Goal: Task Accomplishment & Management: Manage account settings

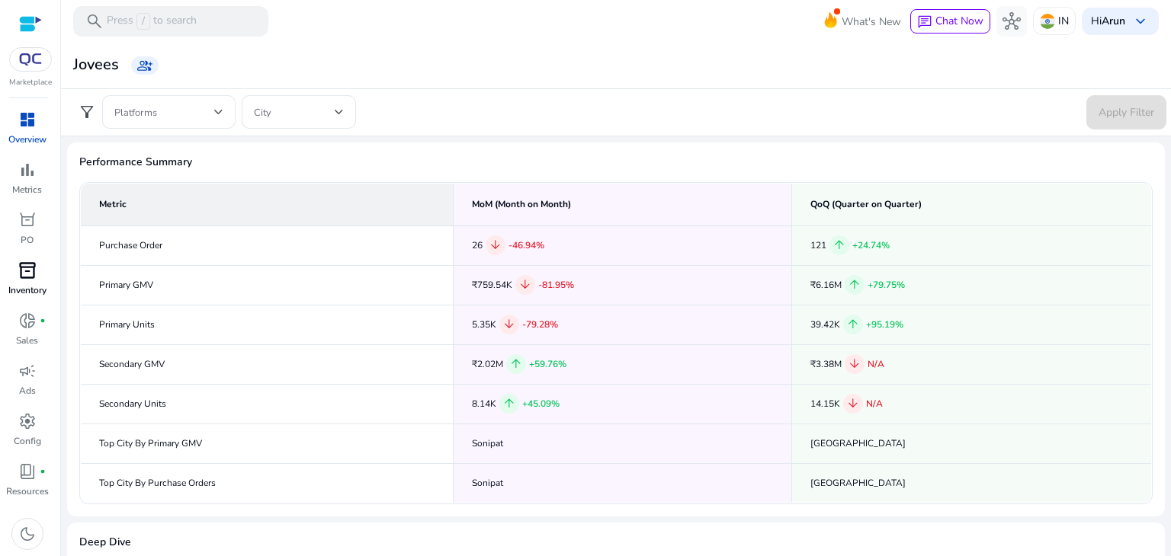
scroll to position [189, 0]
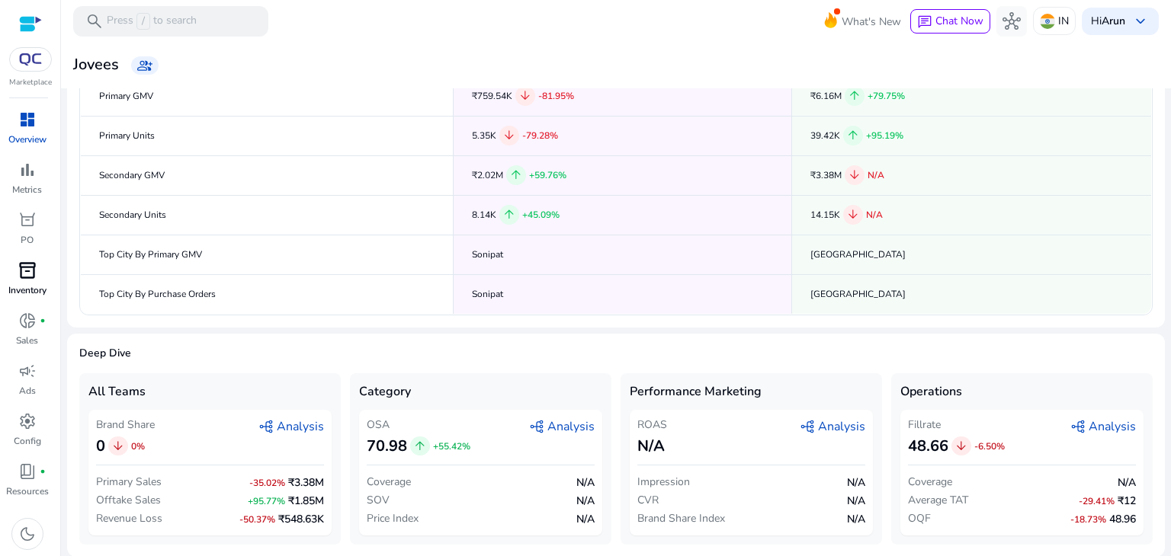
click at [19, 284] on p "Inventory" at bounding box center [27, 291] width 38 height 14
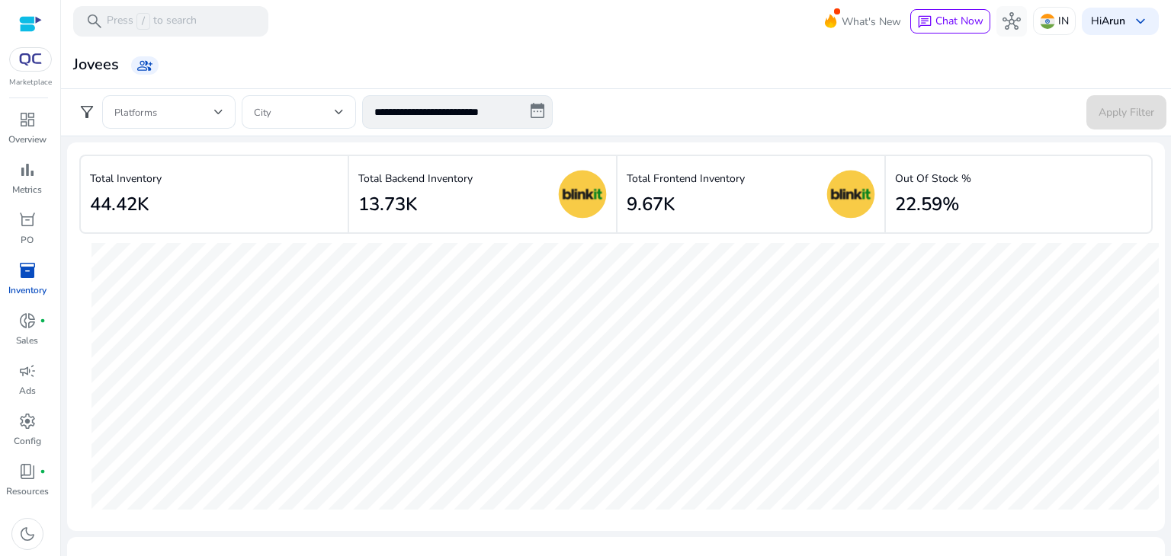
click at [643, 65] on div "Jovees group_add" at bounding box center [616, 65] width 1098 height 28
click at [18, 324] on span "donut_small" at bounding box center [27, 321] width 18 height 18
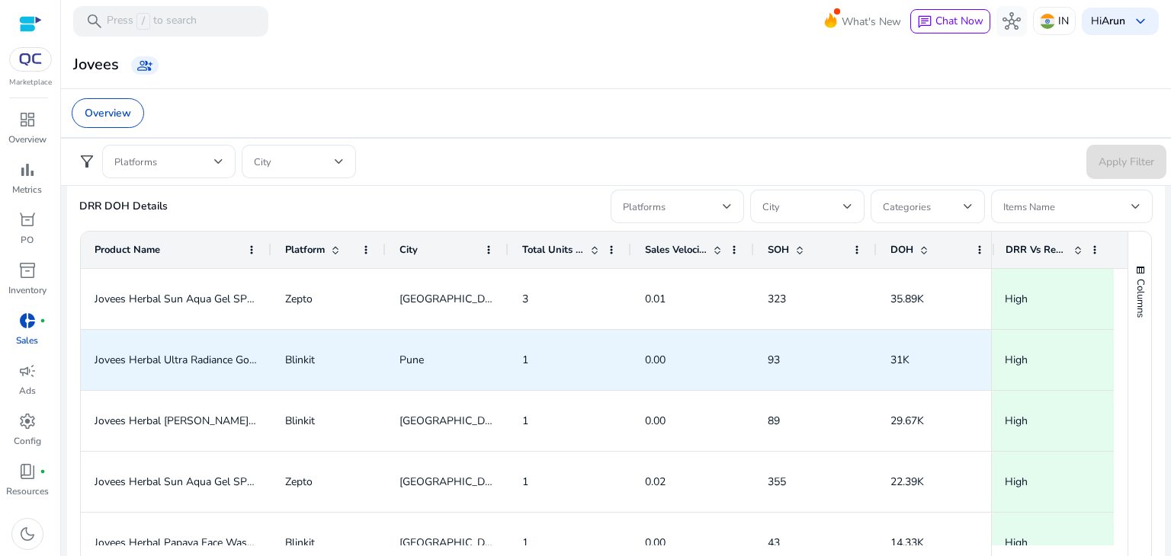
scroll to position [0, 13]
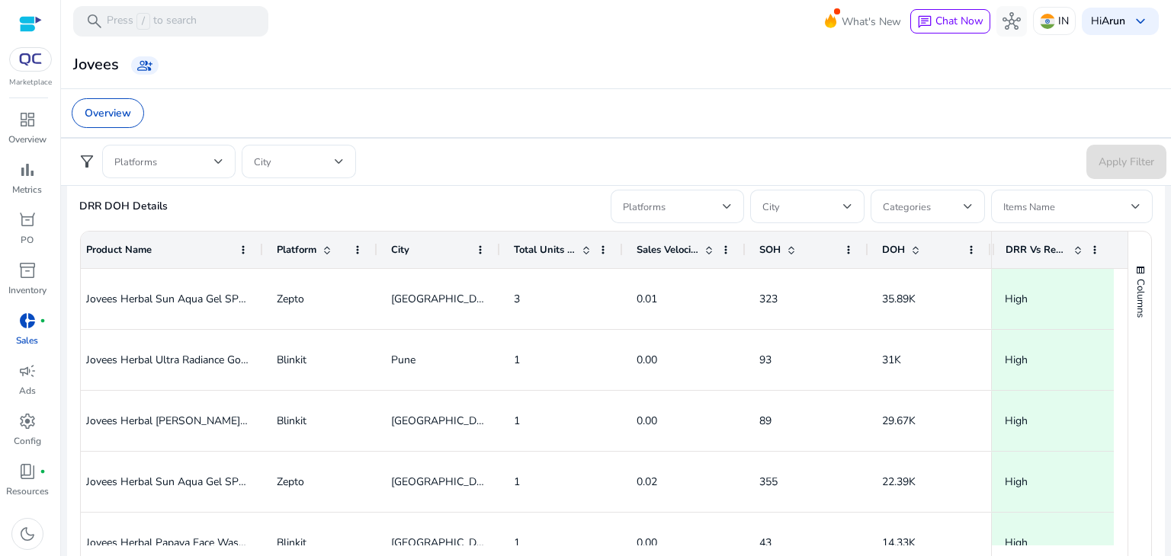
click at [910, 244] on span at bounding box center [915, 250] width 12 height 12
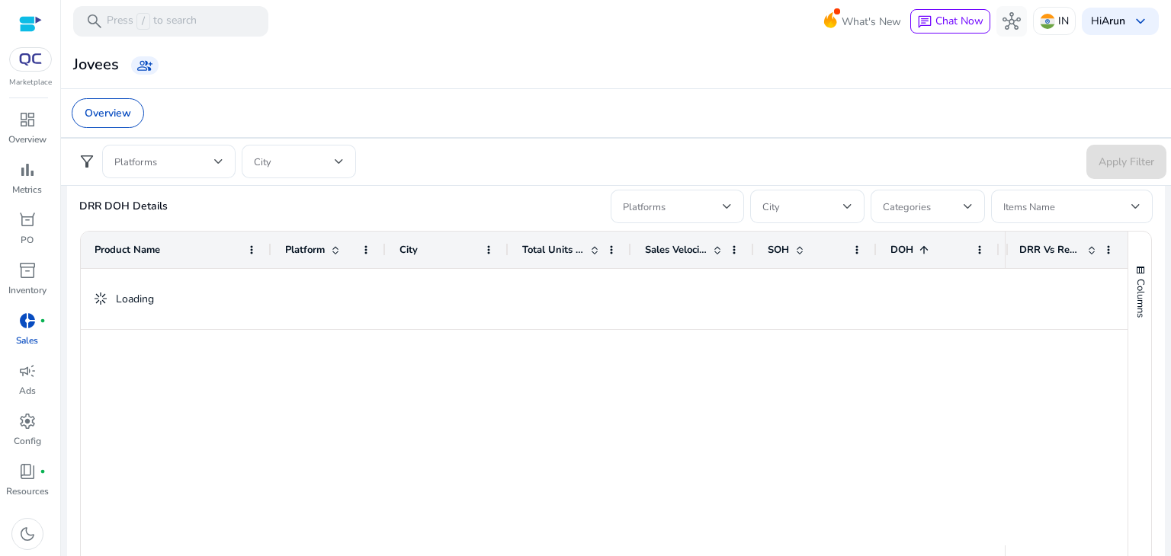
scroll to position [0, 0]
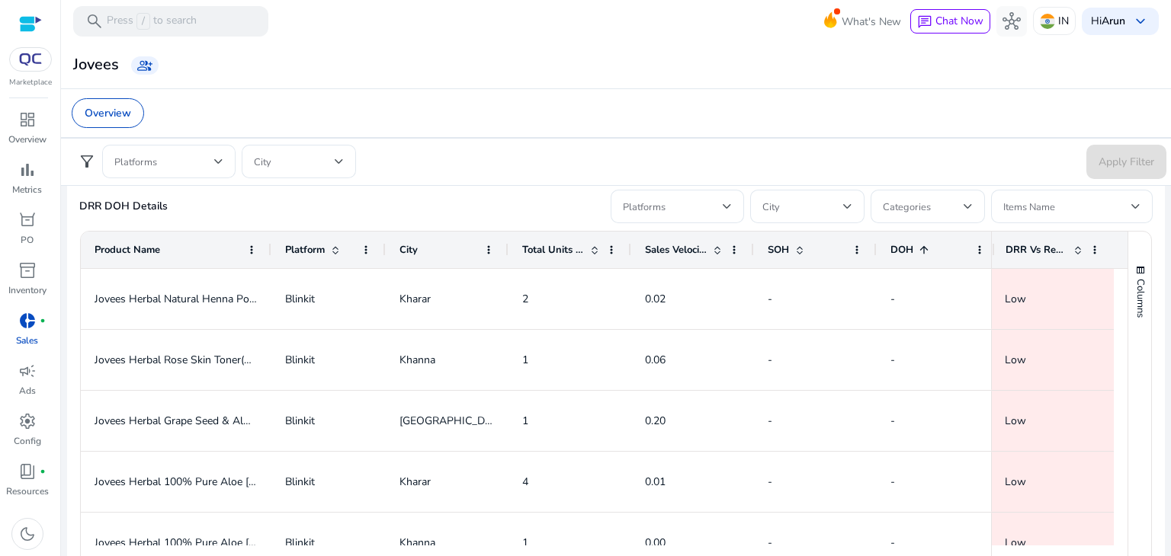
click at [929, 245] on span at bounding box center [924, 250] width 12 height 12
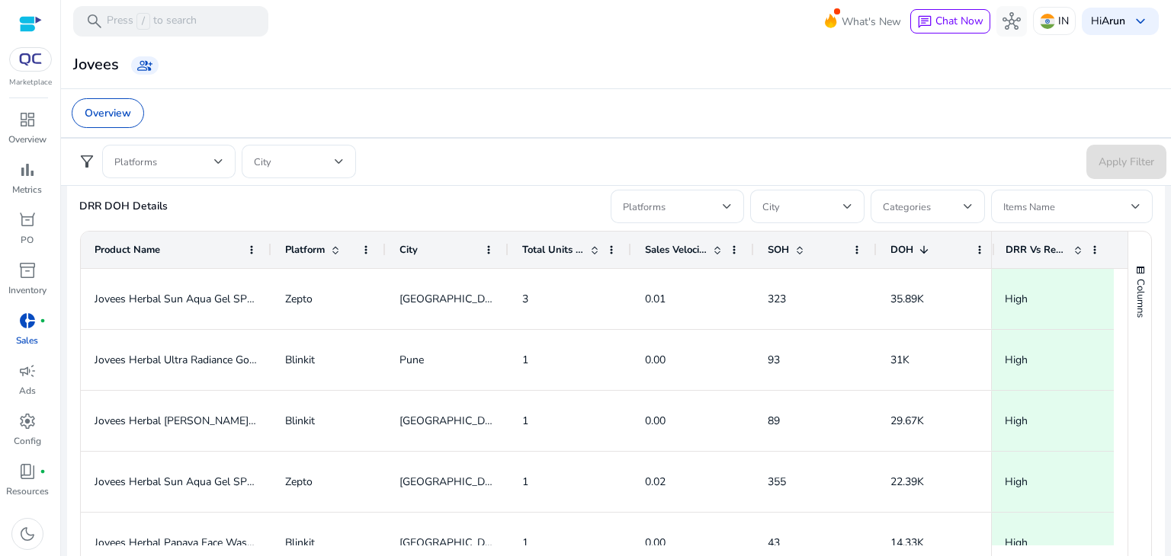
click at [929, 245] on span at bounding box center [924, 250] width 12 height 12
click at [193, 156] on span at bounding box center [164, 161] width 100 height 17
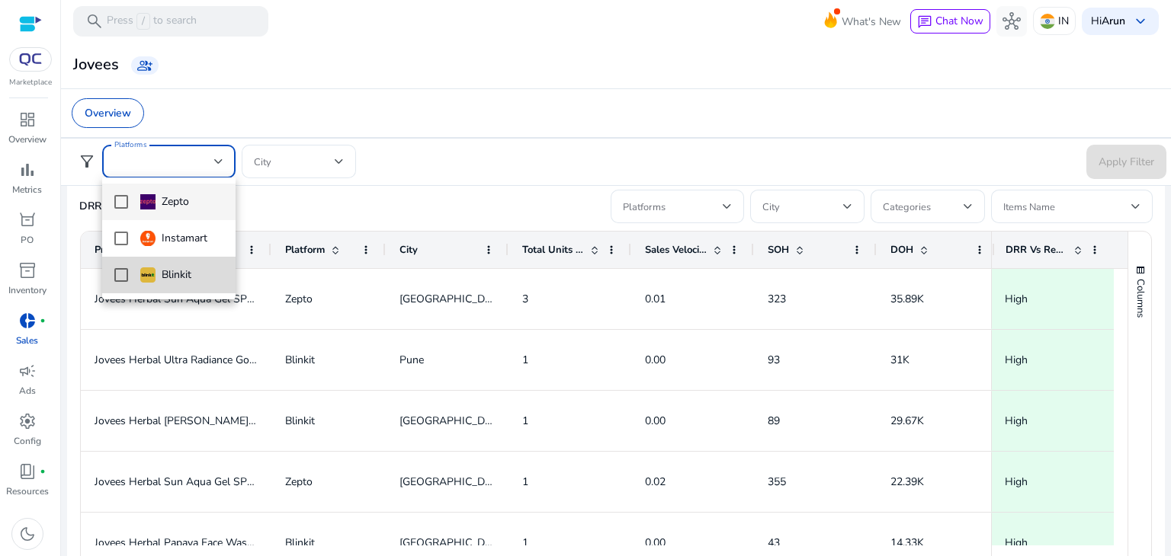
click at [117, 278] on mat-pseudo-checkbox at bounding box center [121, 275] width 14 height 14
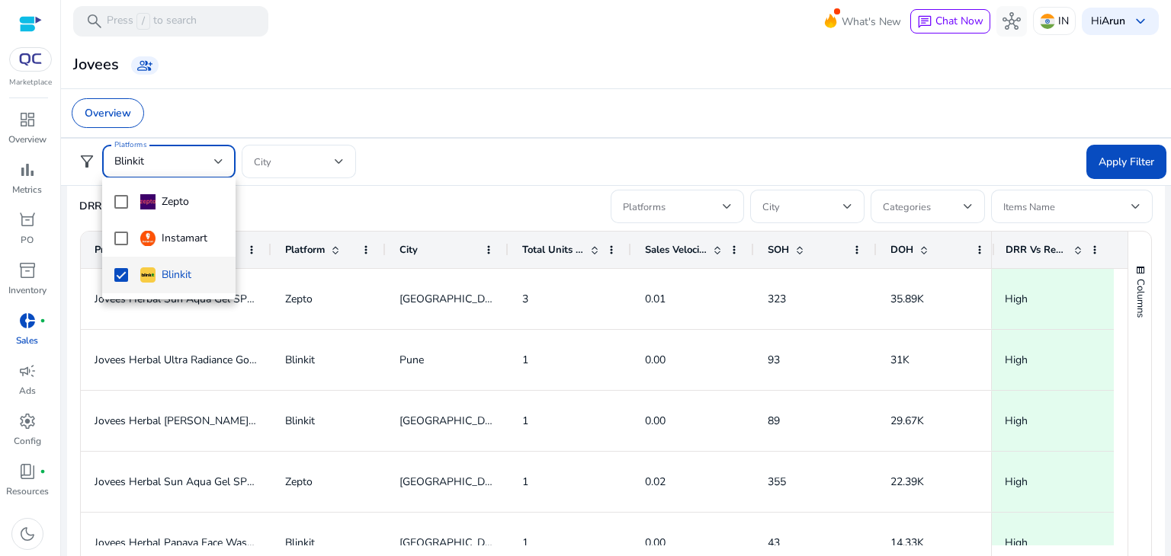
click at [1111, 172] on div at bounding box center [585, 278] width 1171 height 556
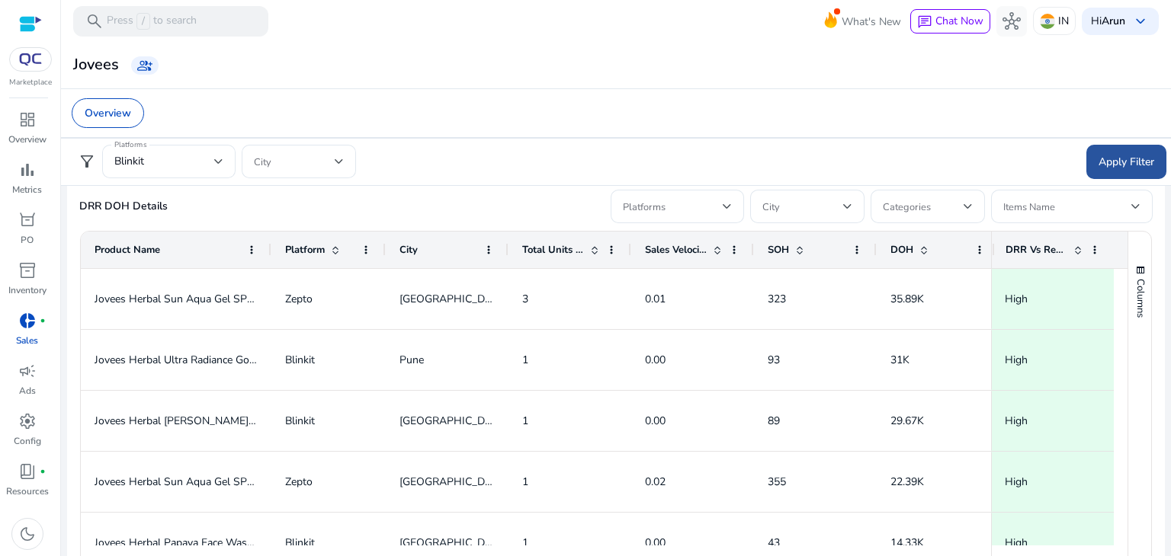
click at [1113, 165] on span "Apply Filter" at bounding box center [1126, 162] width 56 height 16
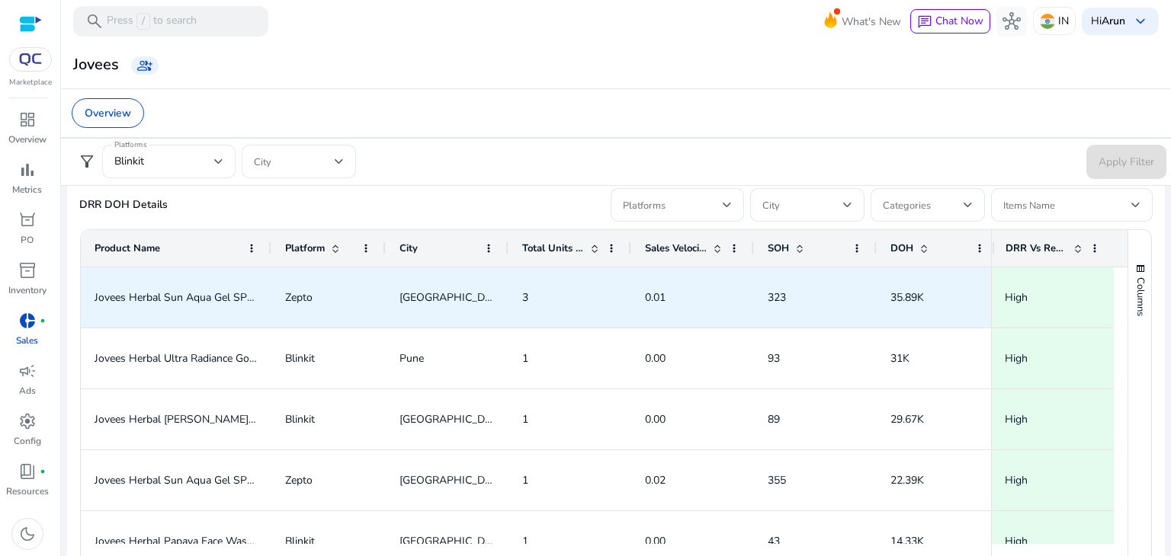
scroll to position [845, 0]
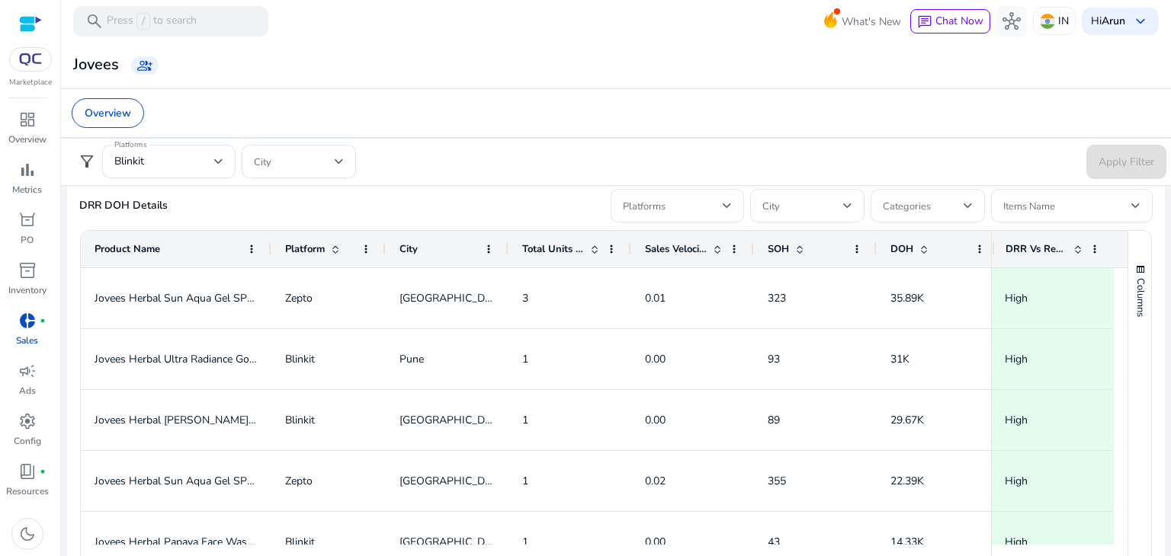
click at [919, 239] on div "DOH" at bounding box center [929, 249] width 79 height 29
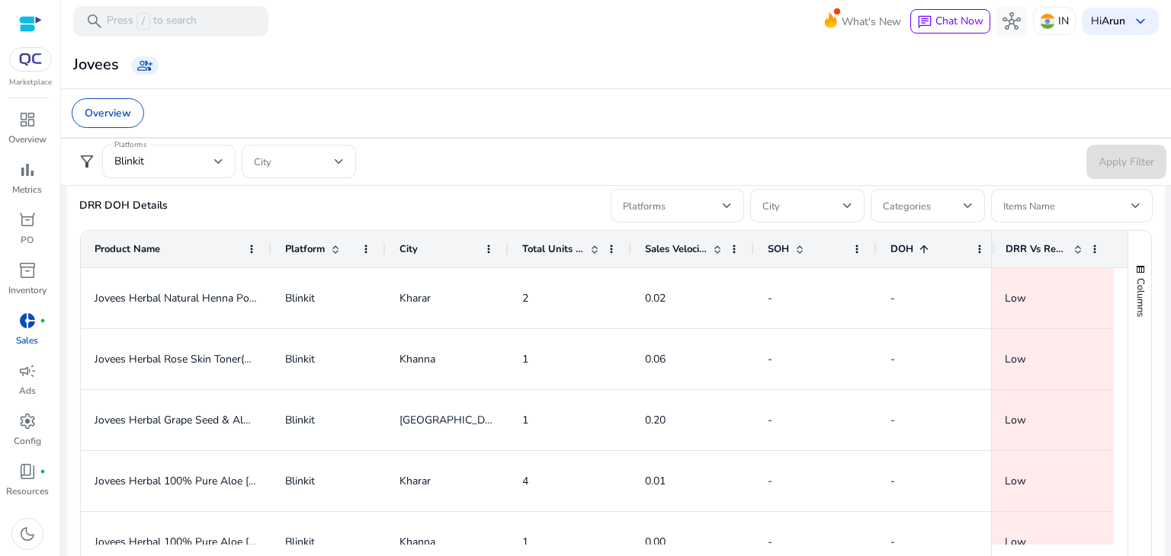
click at [919, 239] on div "DOH 1" at bounding box center [929, 249] width 79 height 29
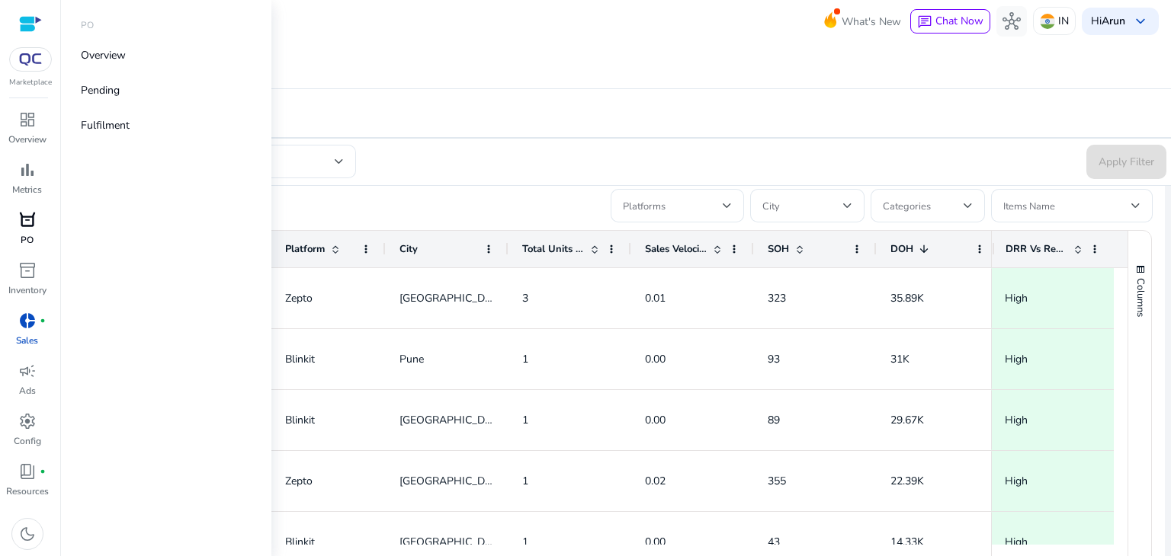
click at [21, 219] on span "orders" at bounding box center [27, 220] width 18 height 18
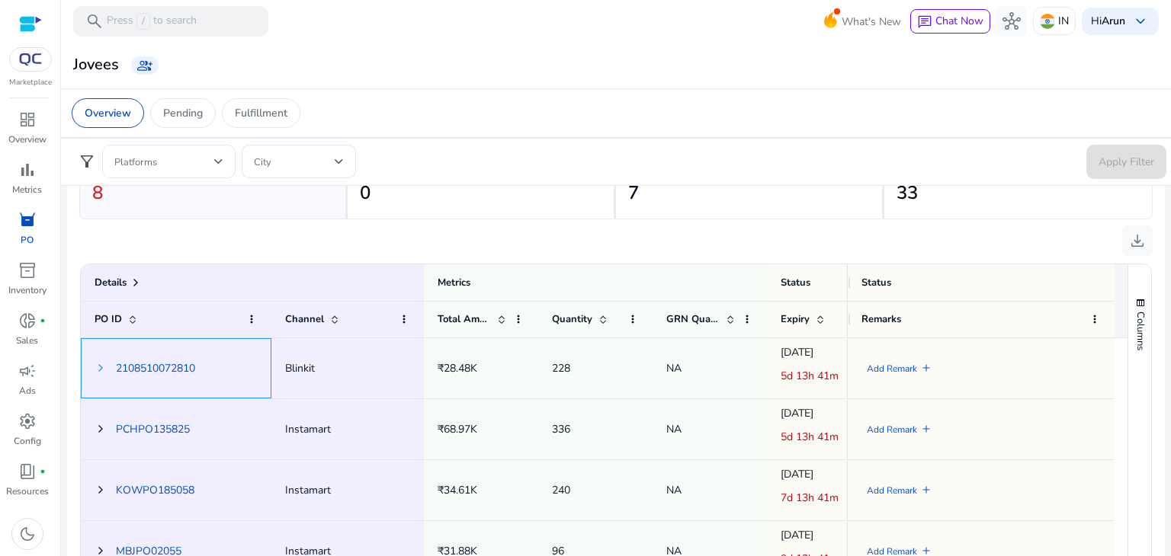
click at [101, 365] on span at bounding box center [101, 368] width 12 height 12
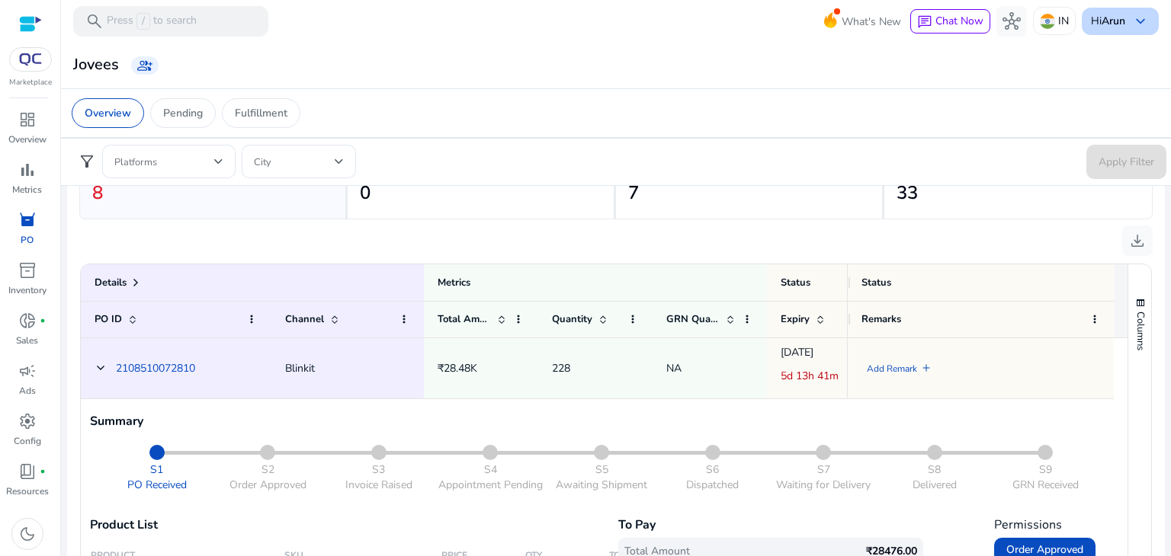
click at [1120, 19] on div "Hi Arun keyboard_arrow_down" at bounding box center [1120, 21] width 77 height 27
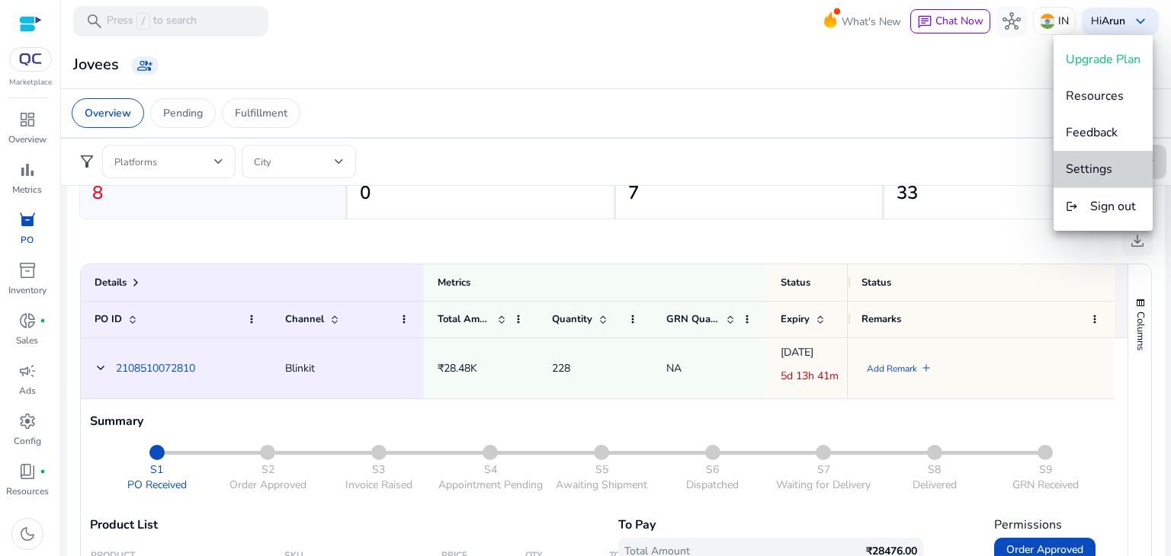
click at [1101, 169] on span "Settings" at bounding box center [1089, 169] width 46 height 17
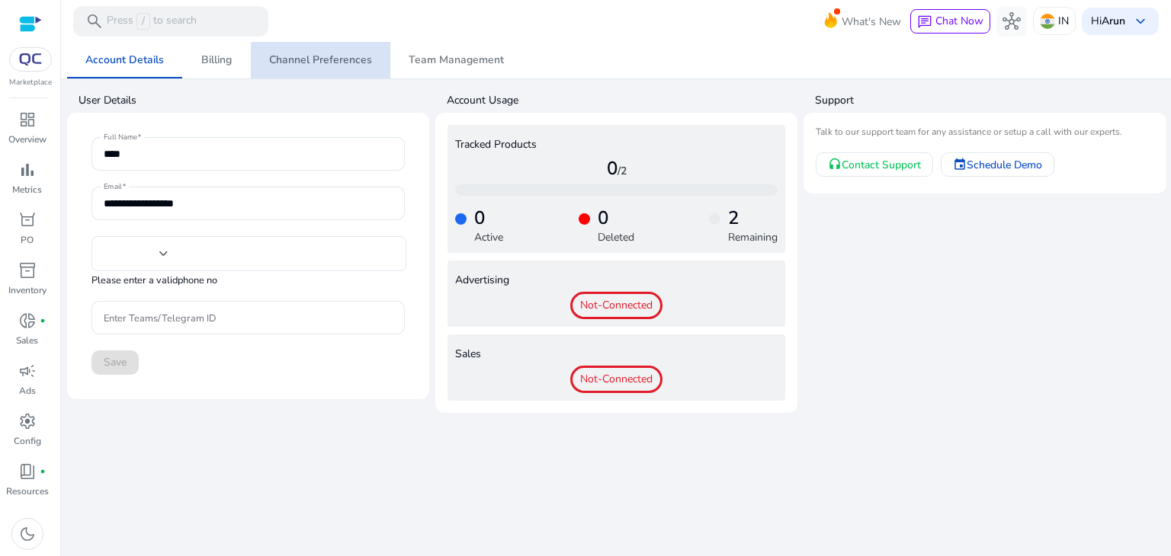
click at [325, 70] on span "Channel Preferences" at bounding box center [320, 60] width 103 height 37
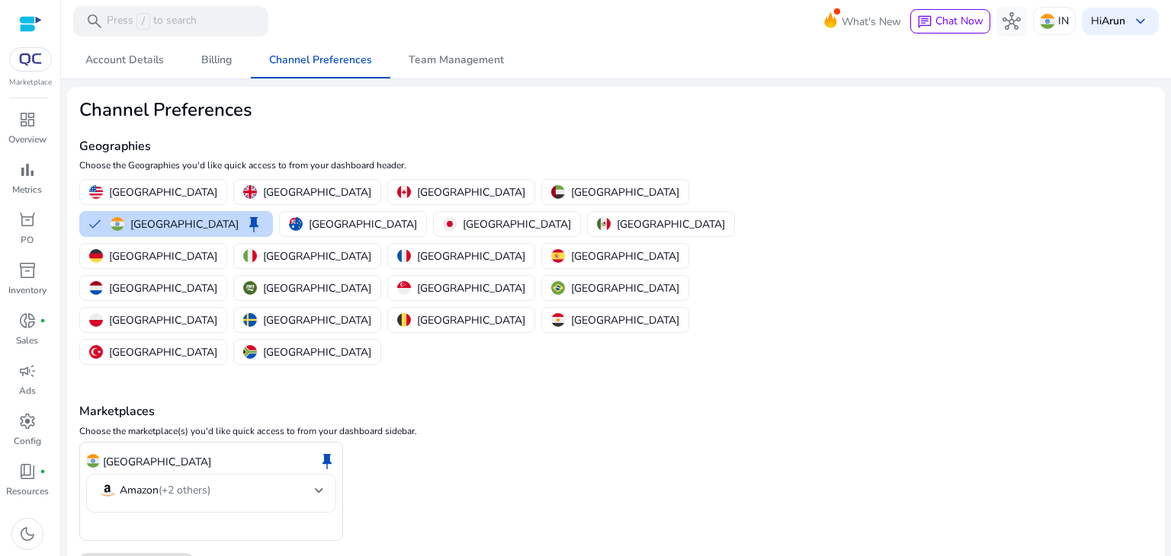
click at [326, 474] on div "Amazon (+2 others)" at bounding box center [211, 493] width 250 height 39
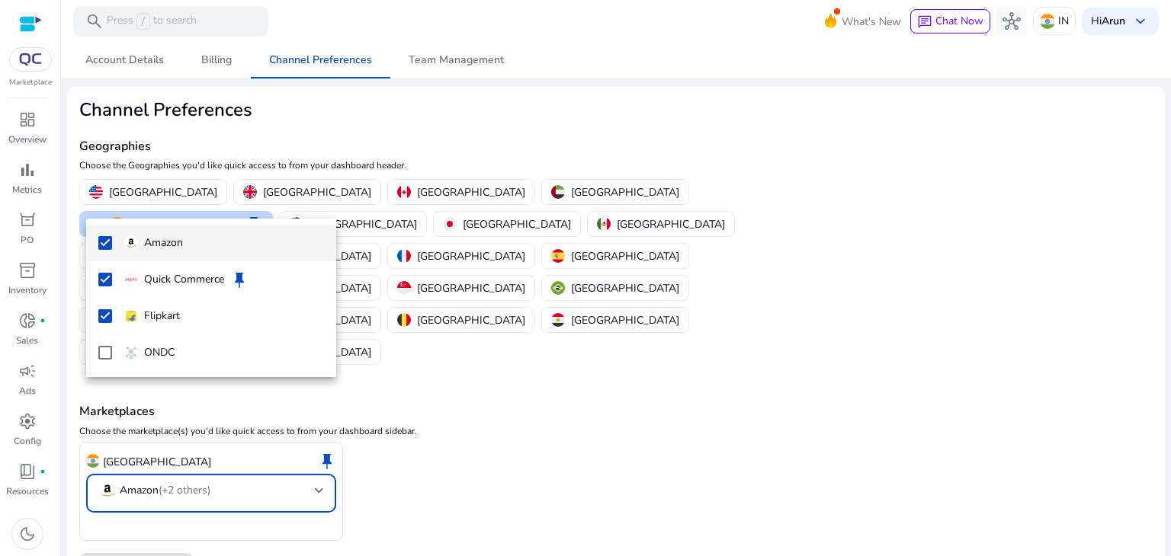
click at [326, 393] on div at bounding box center [585, 278] width 1171 height 556
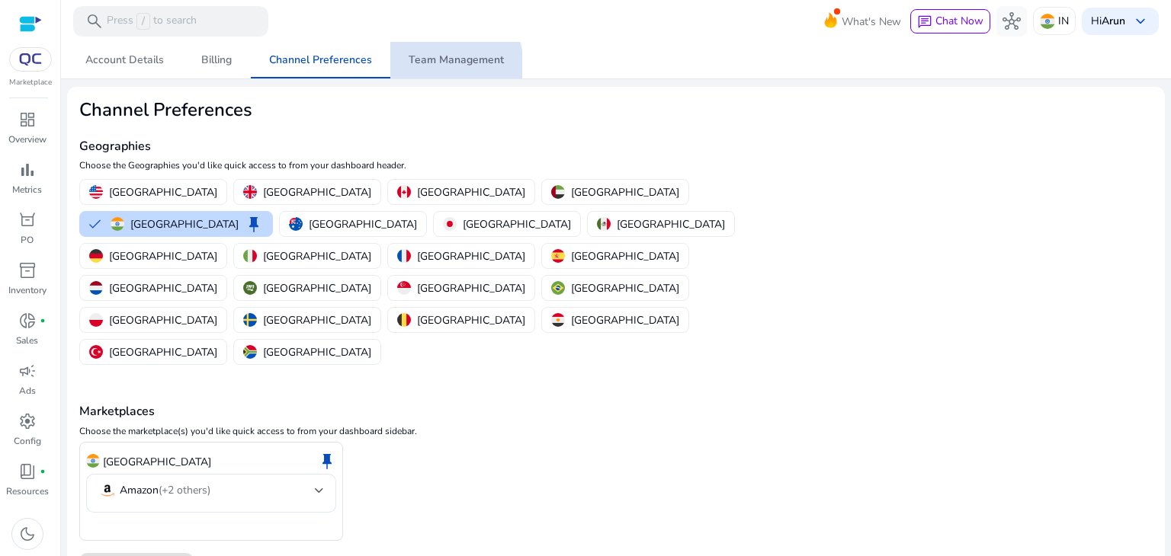
click at [439, 66] on span "Team Management" at bounding box center [456, 60] width 95 height 11
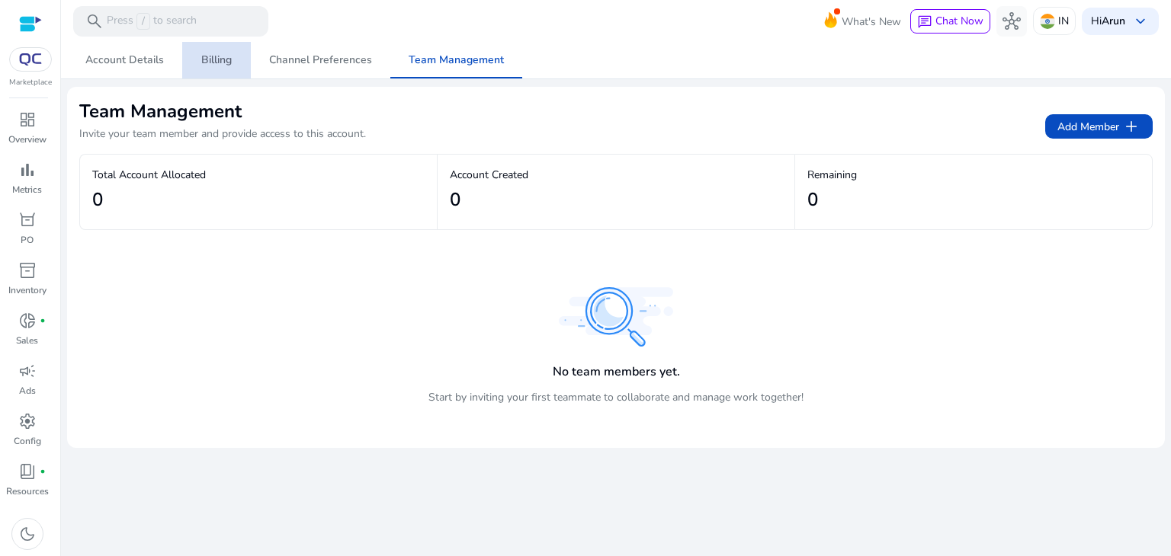
click at [206, 62] on span "Billing" at bounding box center [216, 60] width 30 height 11
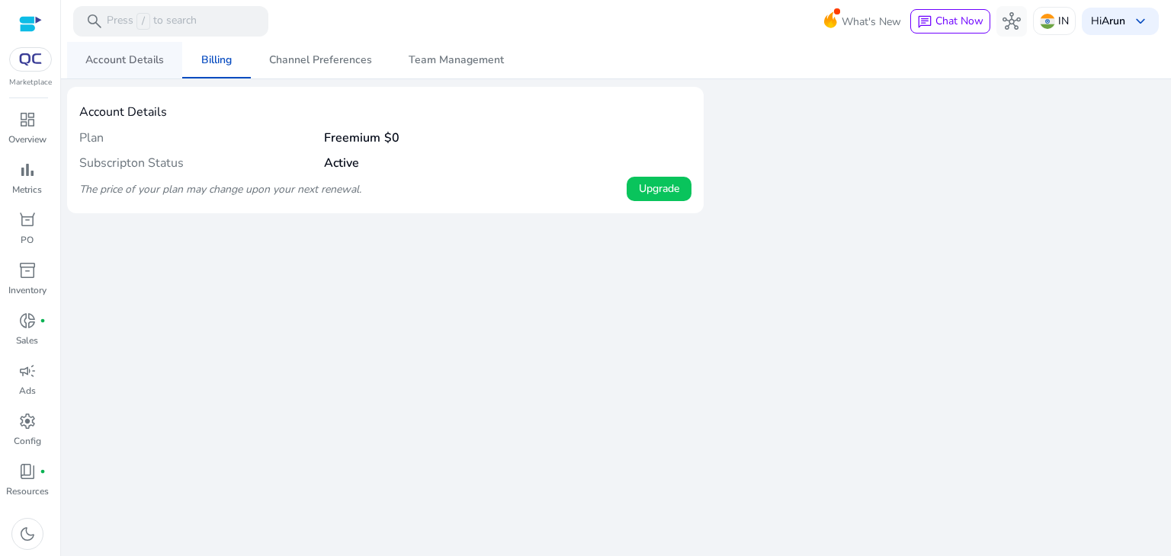
click at [125, 46] on span "Account Details" at bounding box center [124, 60] width 79 height 37
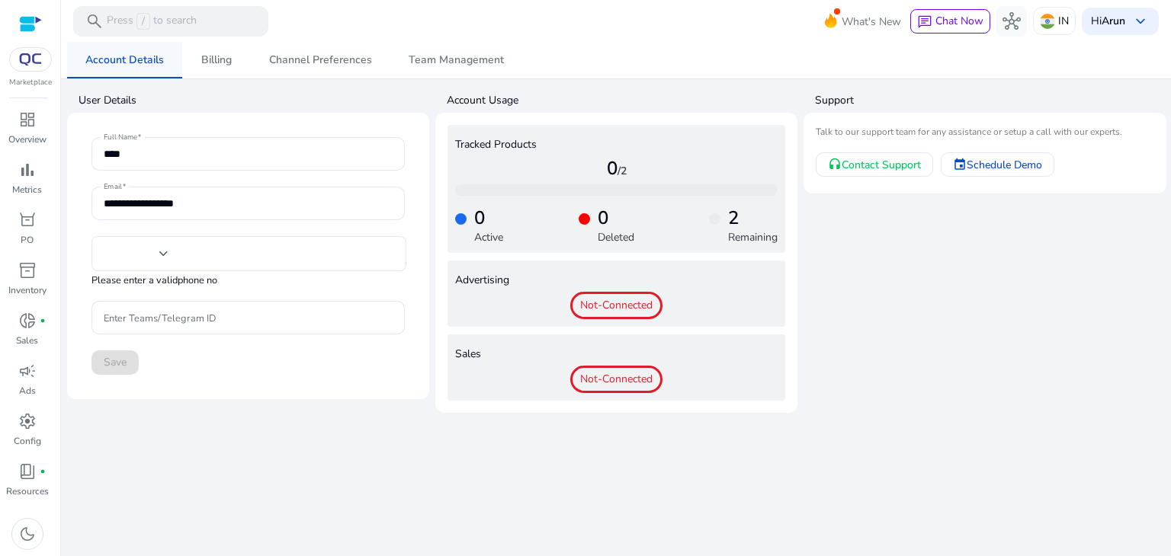
type input "***"
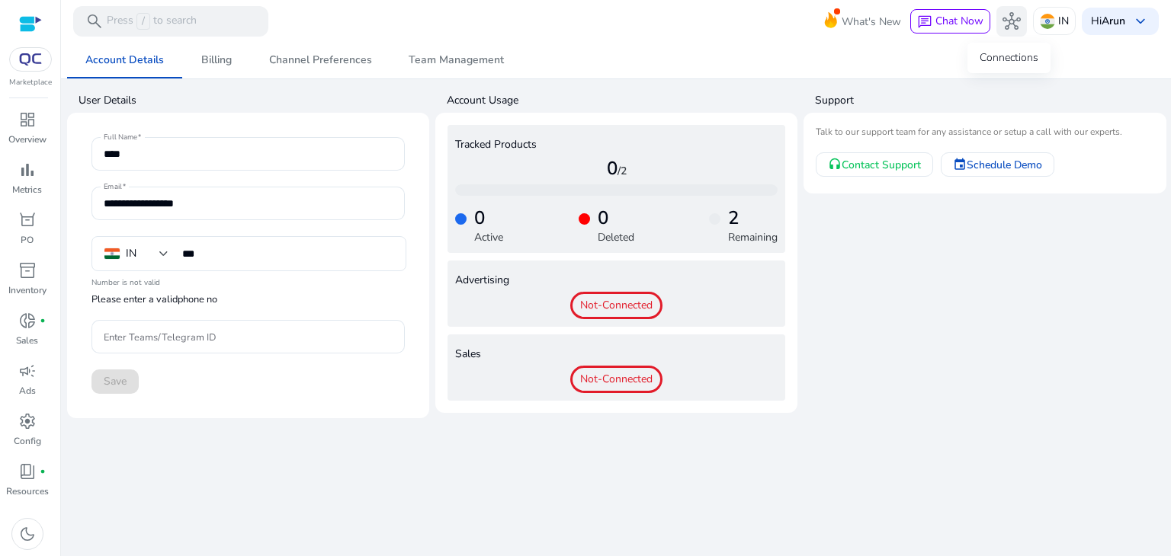
click at [1003, 22] on span "hub" at bounding box center [1011, 21] width 18 height 18
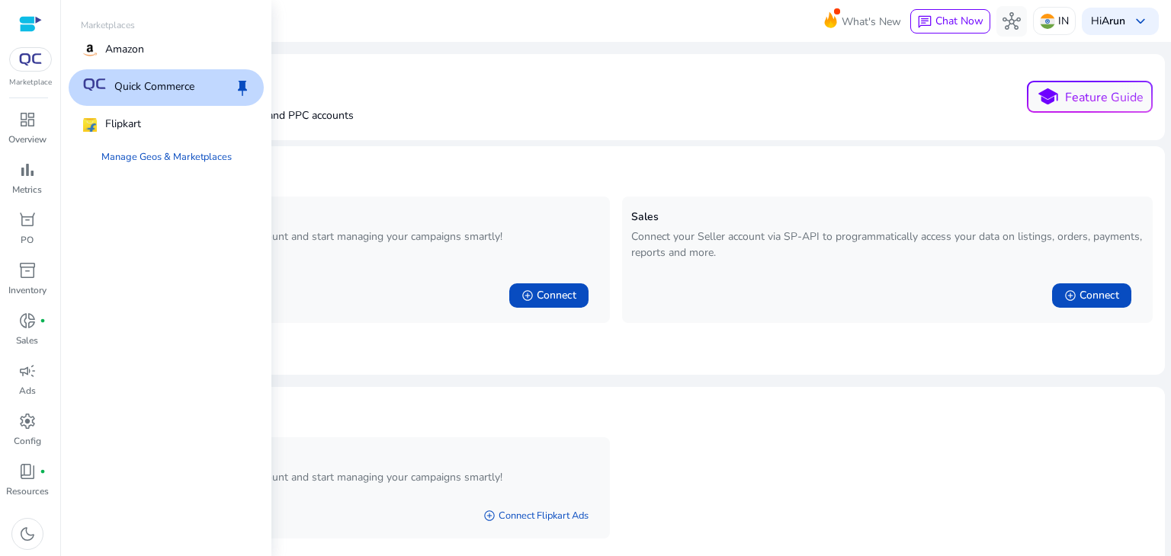
click at [26, 65] on img at bounding box center [30, 59] width 27 height 12
click at [175, 159] on link "Manage Geos & Marketplaces" at bounding box center [166, 156] width 155 height 27
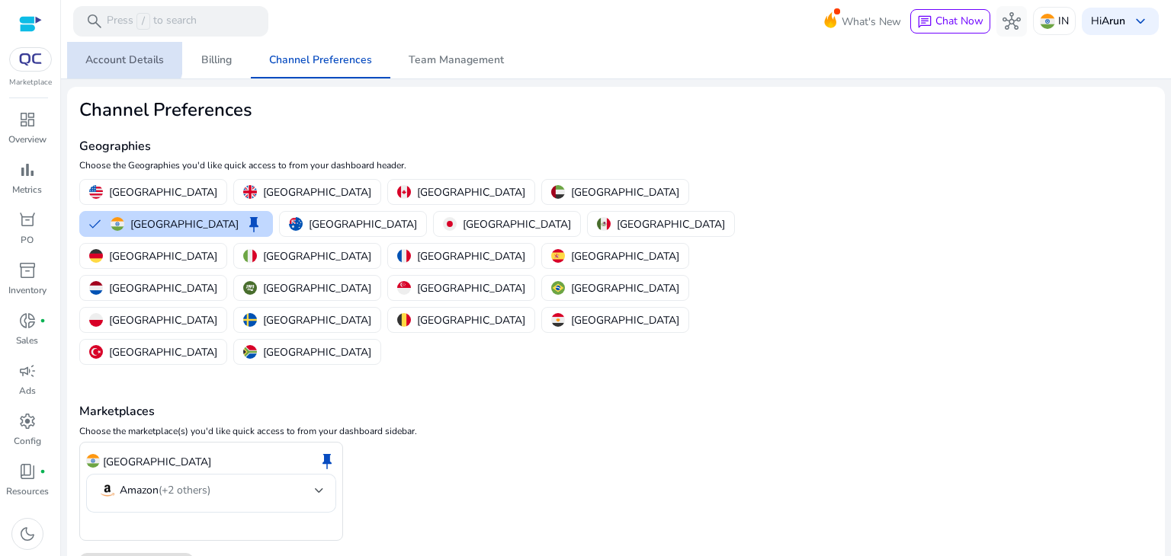
click at [119, 56] on span "Account Details" at bounding box center [124, 60] width 79 height 11
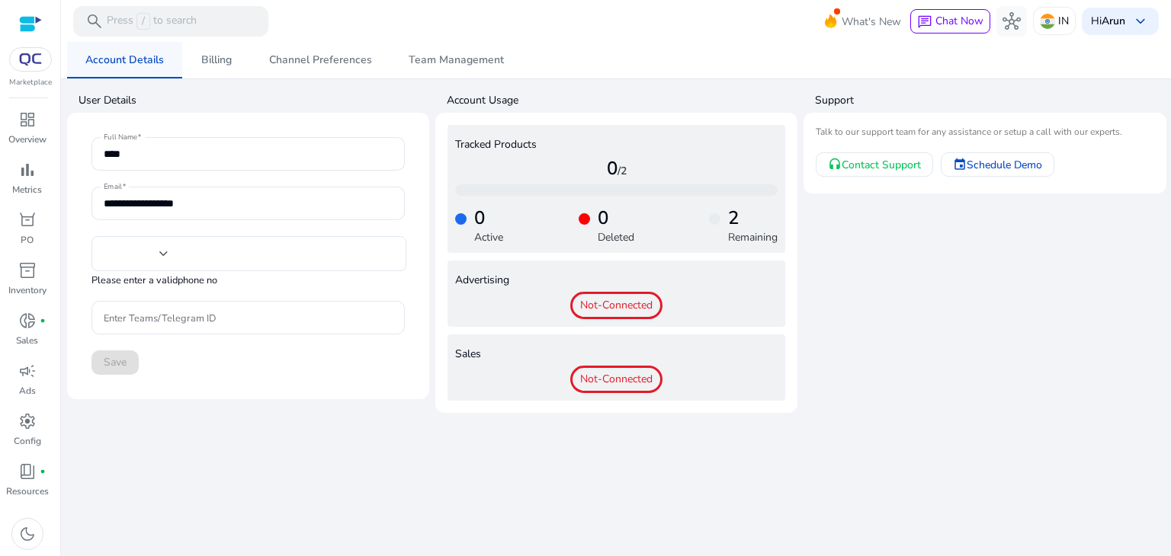
type input "***"
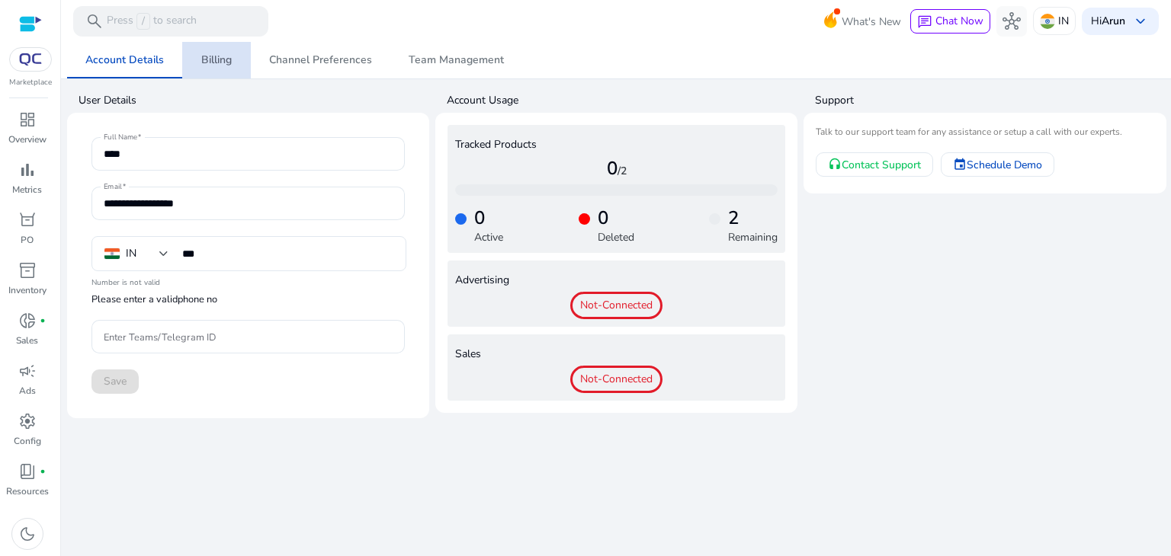
click at [207, 59] on span "Billing" at bounding box center [216, 60] width 30 height 11
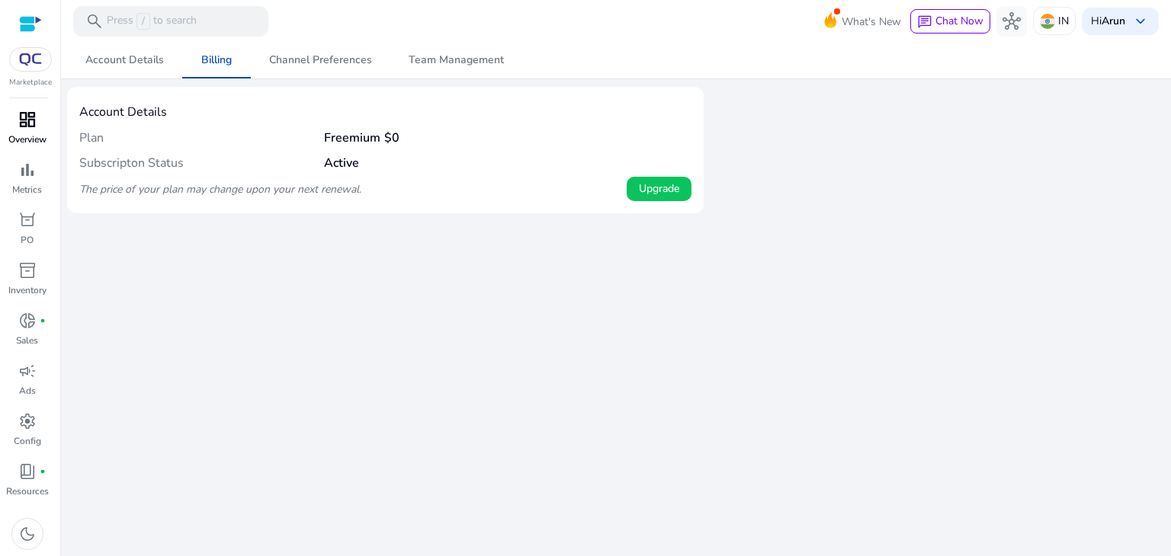
click at [30, 133] on p "Overview" at bounding box center [27, 140] width 38 height 14
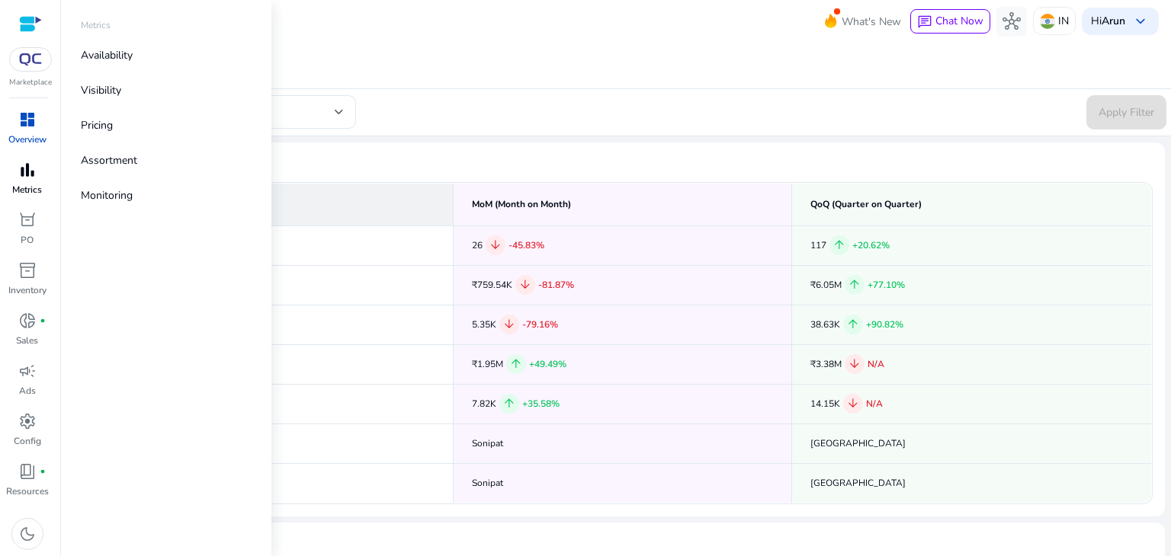
click at [25, 186] on p "Metrics" at bounding box center [27, 190] width 30 height 14
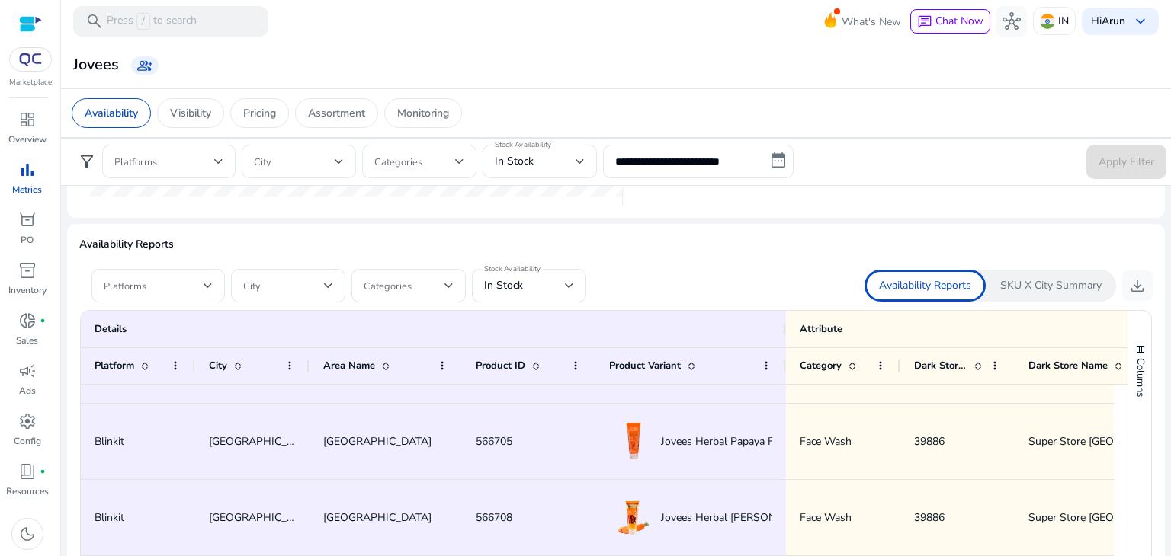
scroll to position [457, 0]
